Goal: Information Seeking & Learning: Learn about a topic

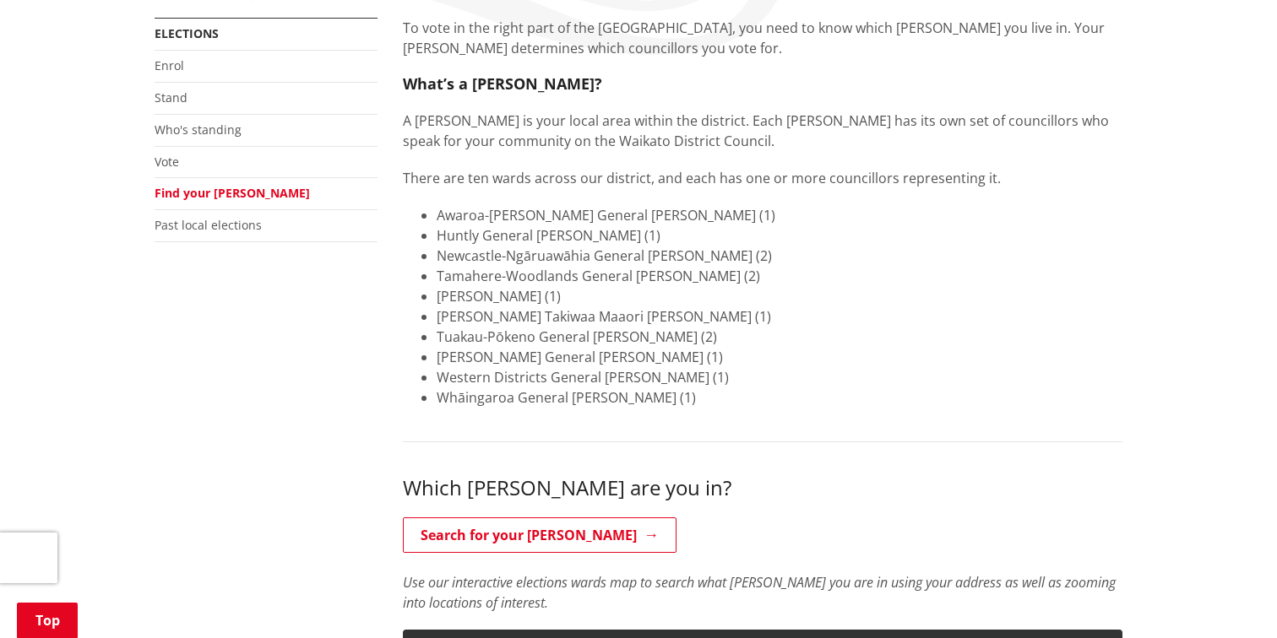
scroll to position [471, 0]
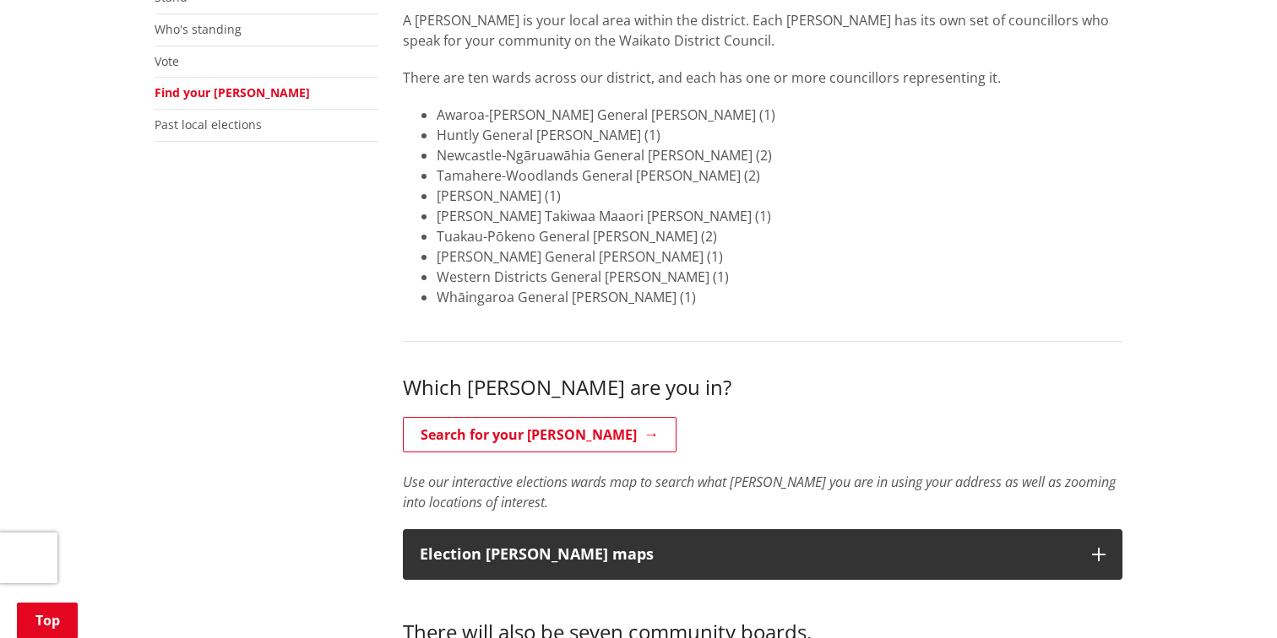
click at [590, 199] on li "[PERSON_NAME] (1)" at bounding box center [779, 196] width 686 height 20
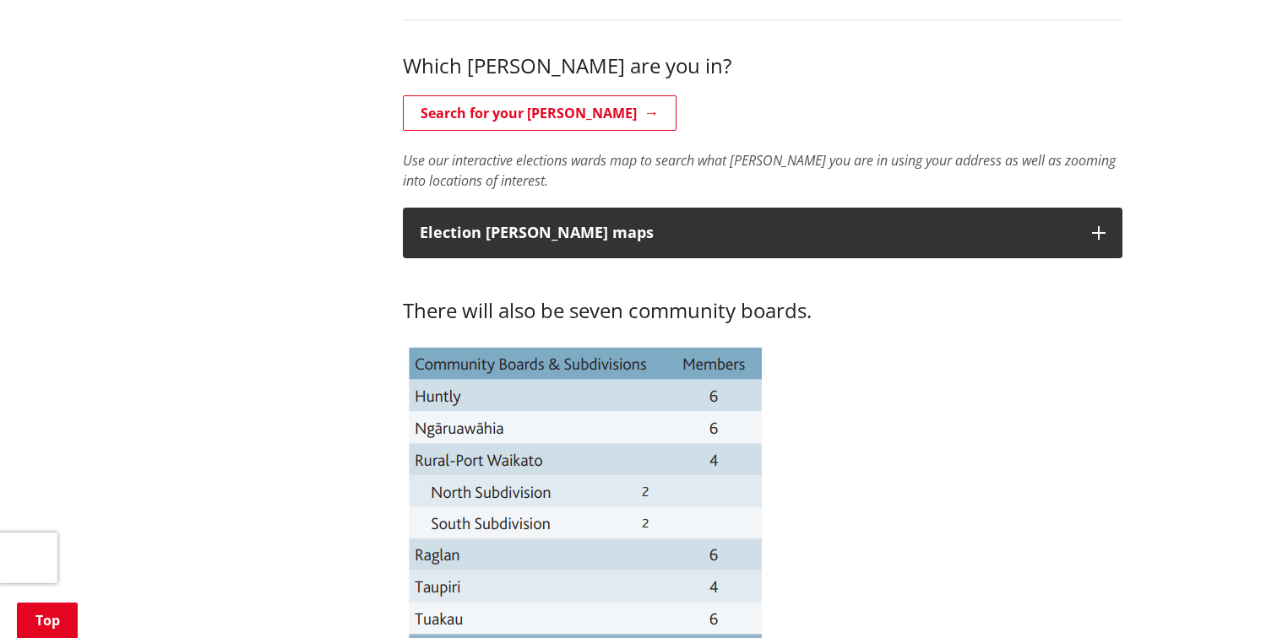
scroll to position [773, 0]
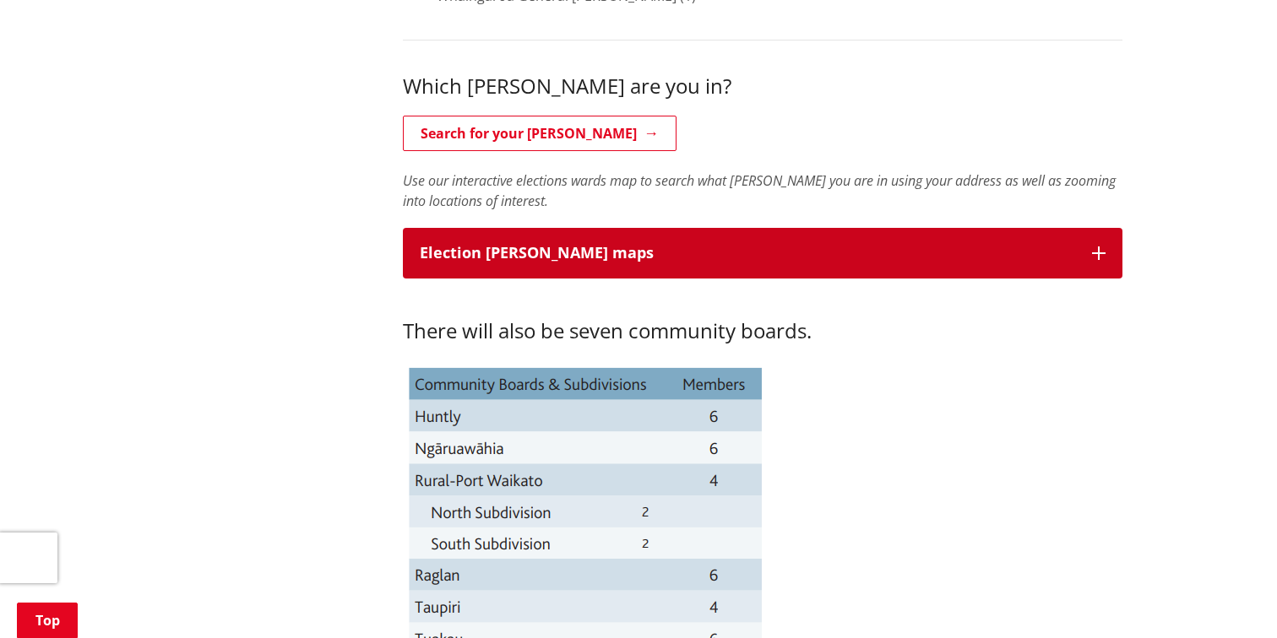
click at [575, 253] on p "Election [PERSON_NAME] maps" at bounding box center [747, 253] width 655 height 17
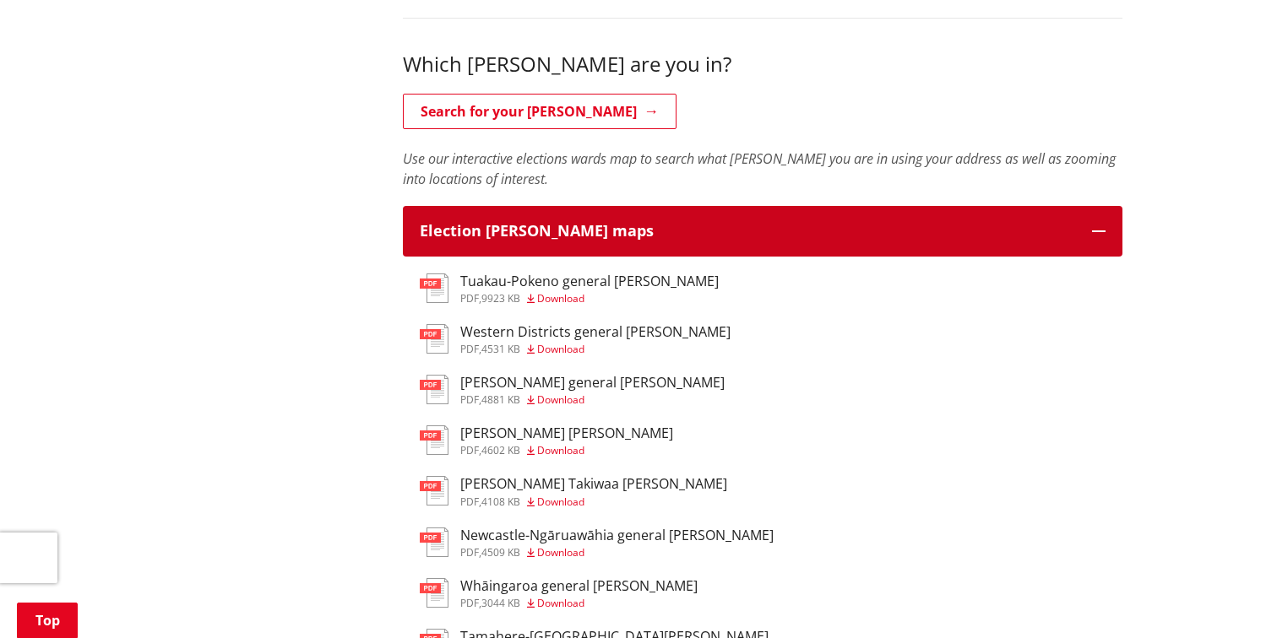
scroll to position [800, 0]
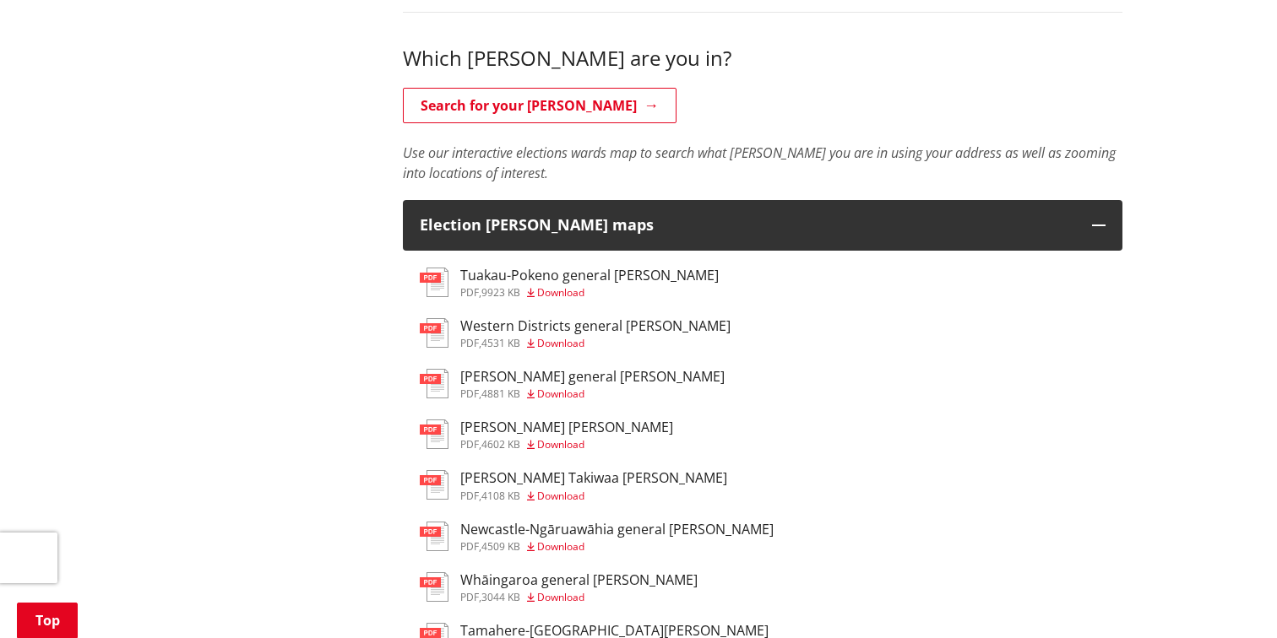
click at [499, 479] on h3 "[PERSON_NAME] Takiwaa [PERSON_NAME]" at bounding box center [593, 478] width 267 height 16
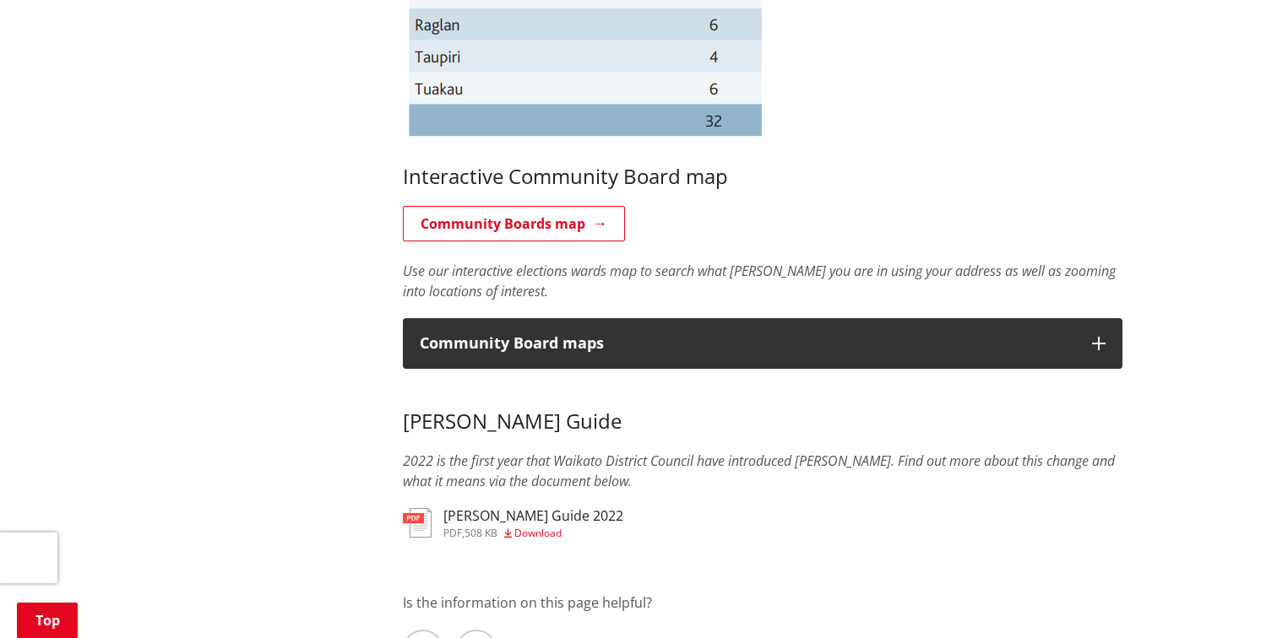
scroll to position [1294, 0]
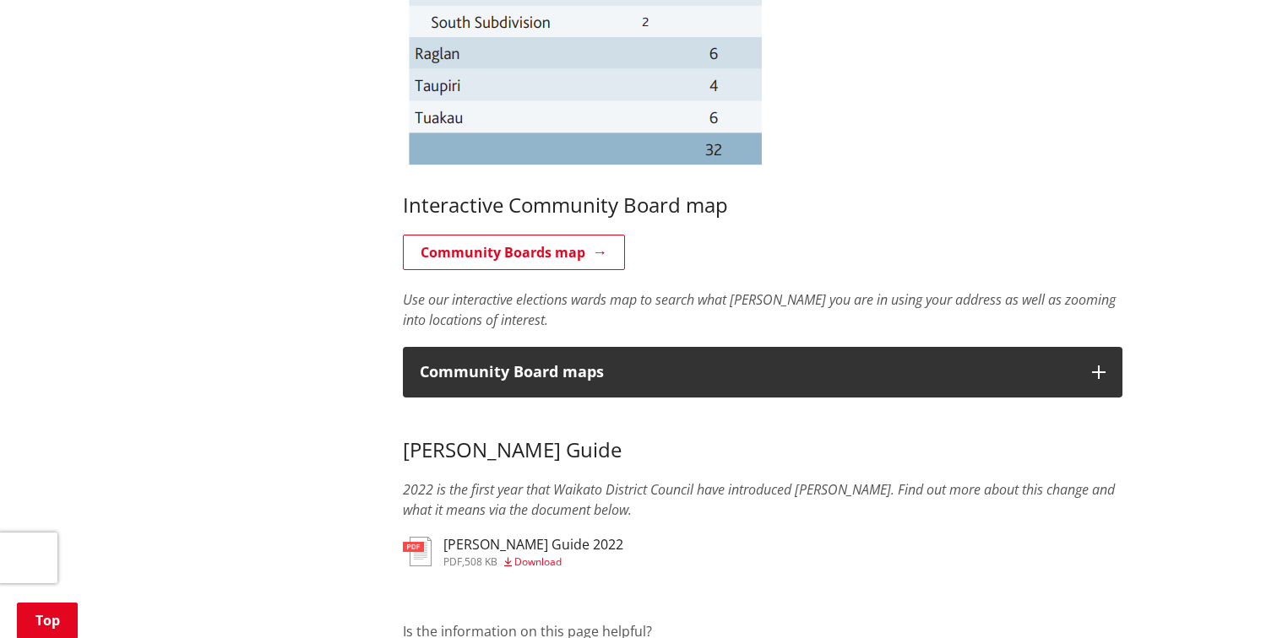
click at [519, 542] on h3 "[PERSON_NAME] Guide 2022" at bounding box center [533, 545] width 180 height 16
